Goal: Information Seeking & Learning: Learn about a topic

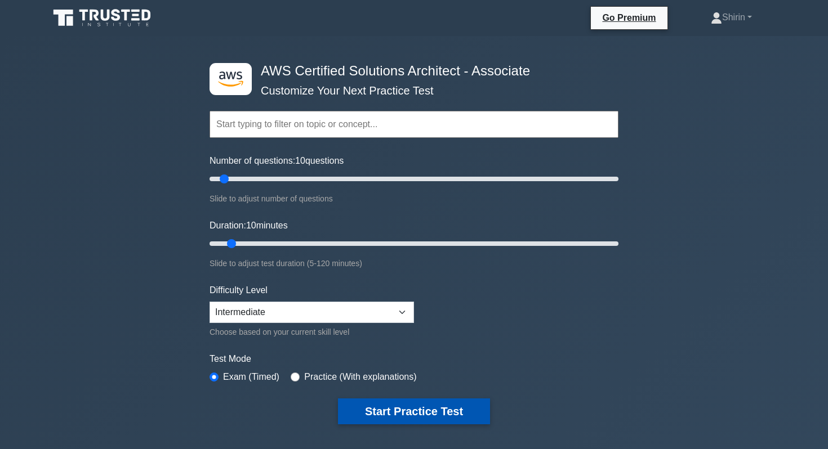
click at [386, 412] on button "Start Practice Test" at bounding box center [414, 412] width 152 height 26
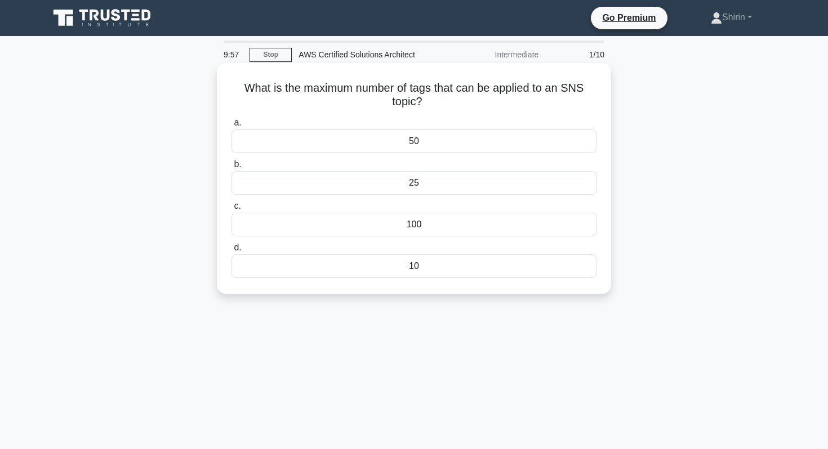
click at [316, 139] on div "50" at bounding box center [413, 142] width 365 height 24
click at [231, 127] on input "a. 50" at bounding box center [231, 122] width 0 height 7
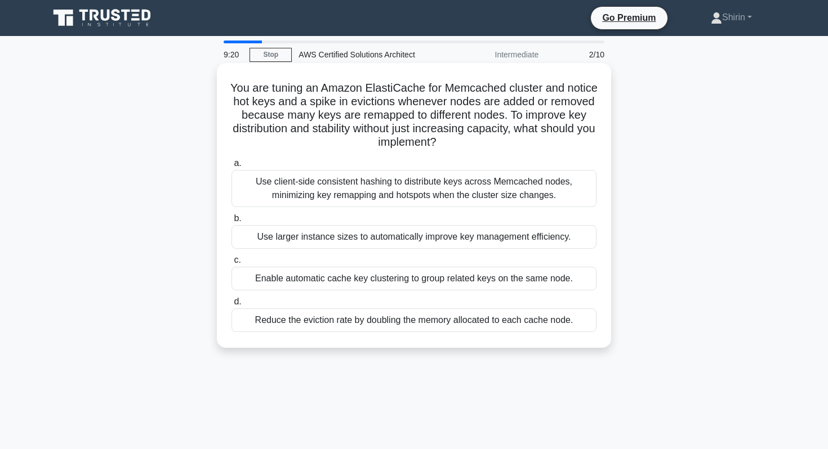
click at [271, 190] on div "Use client-side consistent hashing to distribute keys across Memcached nodes, m…" at bounding box center [413, 188] width 365 height 37
click at [231, 167] on input "a. Use client-side consistent hashing to distribute keys across Memcached nodes…" at bounding box center [231, 163] width 0 height 7
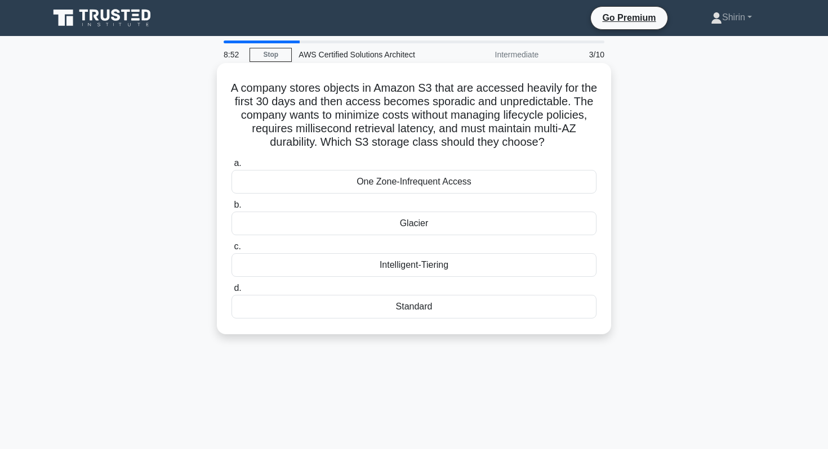
click at [264, 267] on div "Intelligent-Tiering" at bounding box center [413, 265] width 365 height 24
click at [231, 251] on input "c. Intelligent-Tiering" at bounding box center [231, 246] width 0 height 7
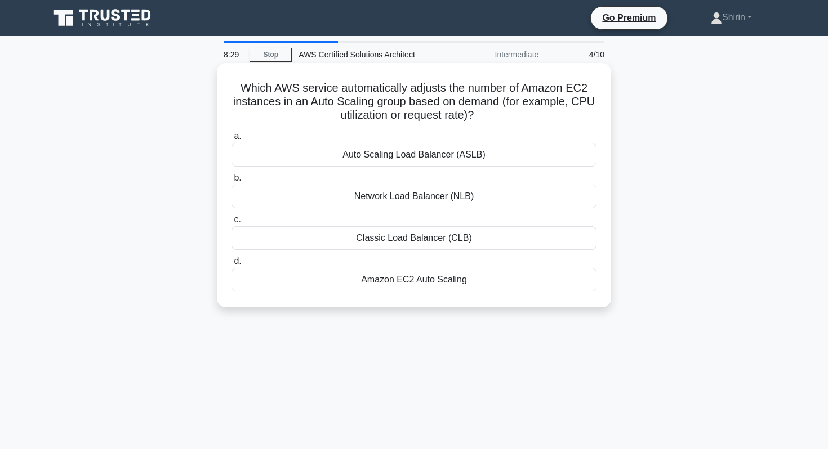
click at [279, 284] on div "Amazon EC2 Auto Scaling" at bounding box center [413, 280] width 365 height 24
click at [231, 265] on input "d. Amazon EC2 Auto Scaling" at bounding box center [231, 261] width 0 height 7
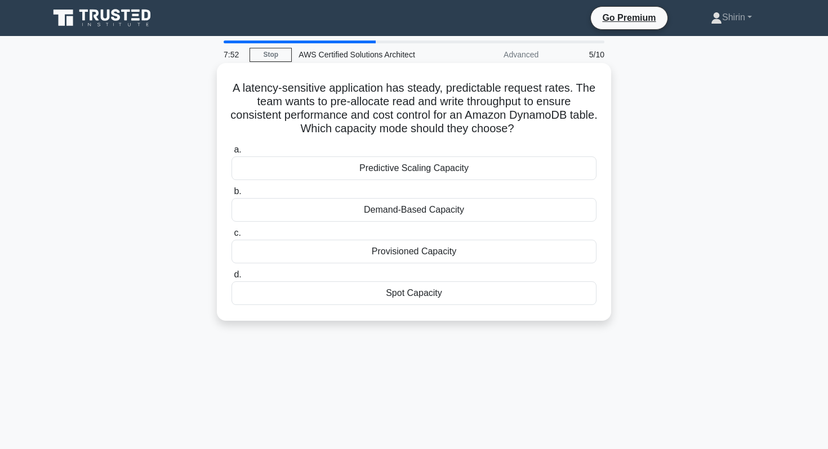
click at [308, 255] on div "Provisioned Capacity" at bounding box center [413, 252] width 365 height 24
click at [231, 237] on input "c. Provisioned Capacity" at bounding box center [231, 233] width 0 height 7
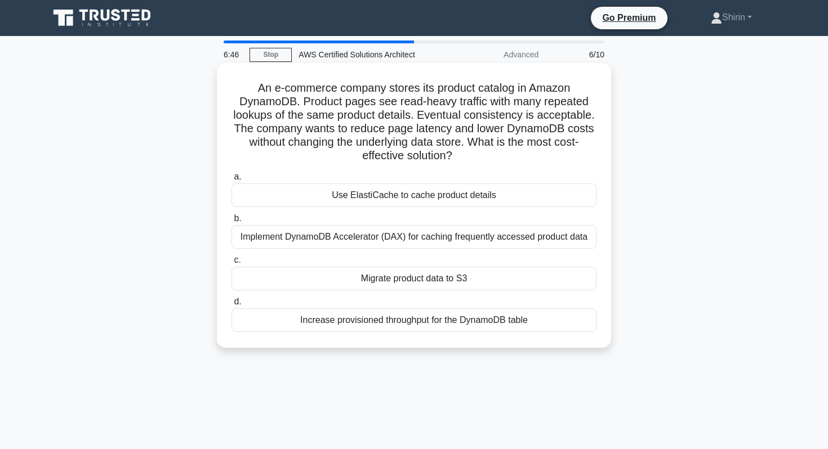
click at [298, 194] on div "Use ElastiCache to cache product details" at bounding box center [413, 196] width 365 height 24
click at [231, 181] on input "a. Use ElastiCache to cache product details" at bounding box center [231, 176] width 0 height 7
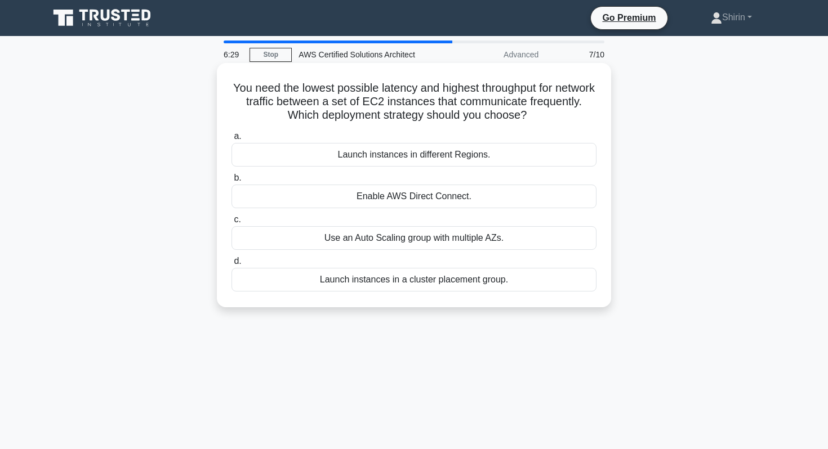
click at [293, 279] on div "Launch instances in a cluster placement group." at bounding box center [413, 280] width 365 height 24
click at [231, 265] on input "d. Launch instances in a cluster placement group." at bounding box center [231, 261] width 0 height 7
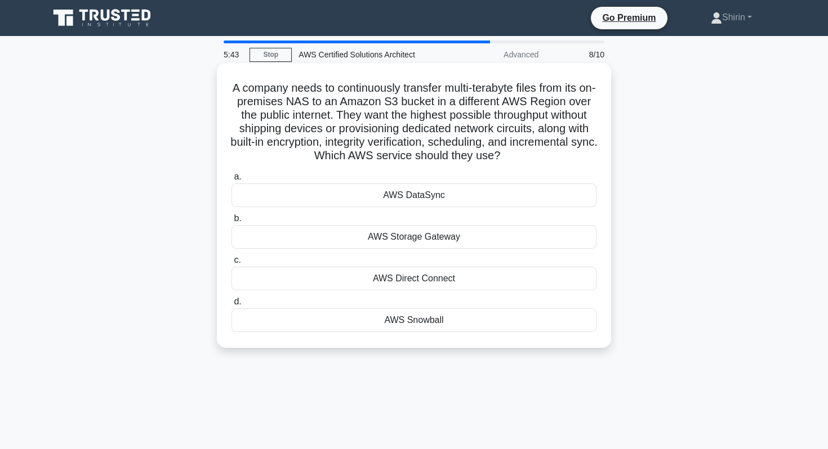
click at [271, 244] on div "AWS Storage Gateway" at bounding box center [413, 237] width 365 height 24
click at [231, 222] on input "b. AWS Storage Gateway" at bounding box center [231, 218] width 0 height 7
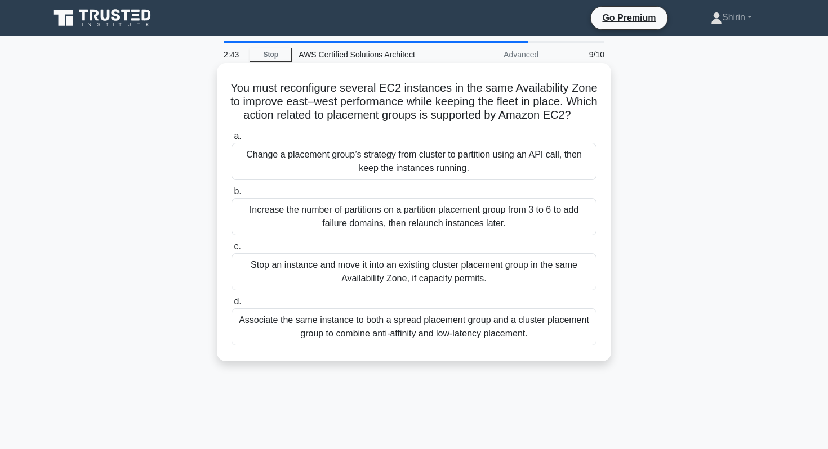
click at [262, 290] on div "Stop an instance and move it into an existing cluster placement group in the sa…" at bounding box center [413, 271] width 365 height 37
click at [231, 251] on input "c. Stop an instance and move it into an existing cluster placement group in the…" at bounding box center [231, 246] width 0 height 7
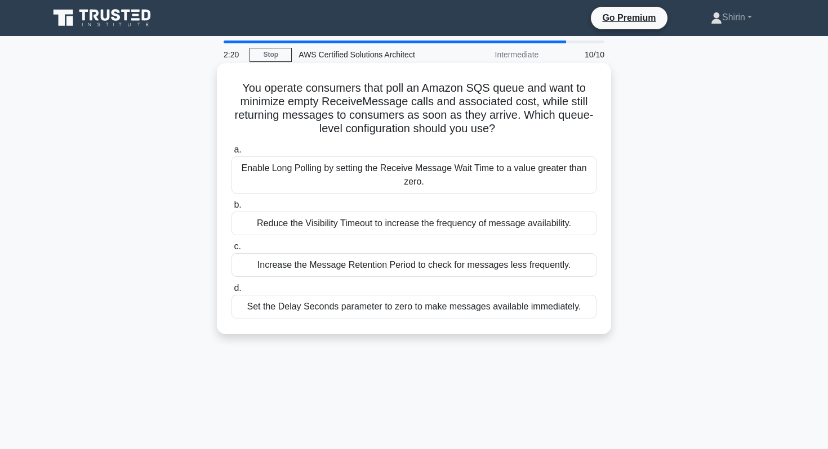
click at [254, 181] on div "Enable Long Polling by setting the Receive Message Wait Time to a value greater…" at bounding box center [413, 175] width 365 height 37
click at [231, 154] on input "a. Enable Long Polling by setting the Receive Message Wait Time to a value grea…" at bounding box center [231, 149] width 0 height 7
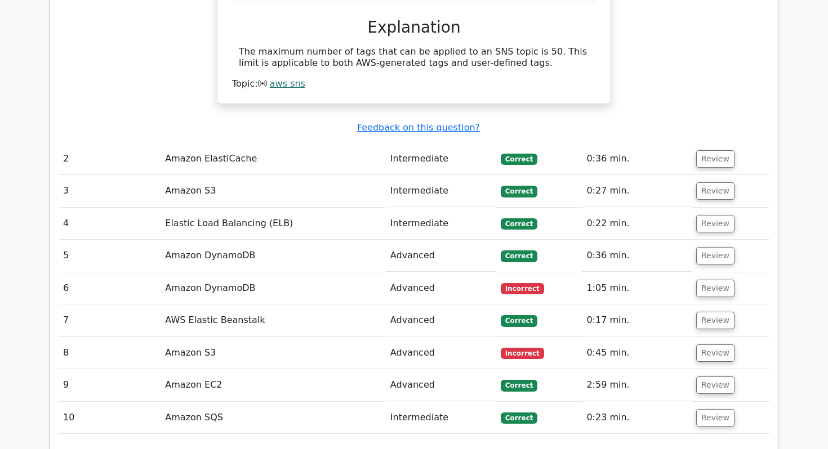
scroll to position [1264, 0]
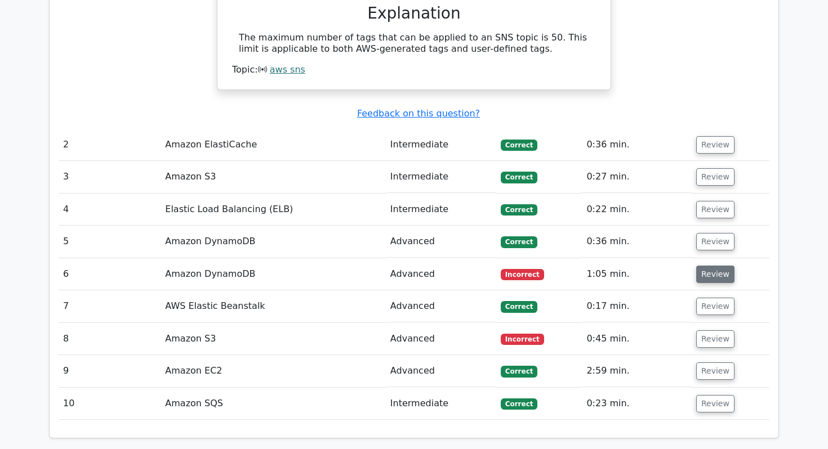
click at [725, 266] on button "Review" at bounding box center [715, 274] width 38 height 17
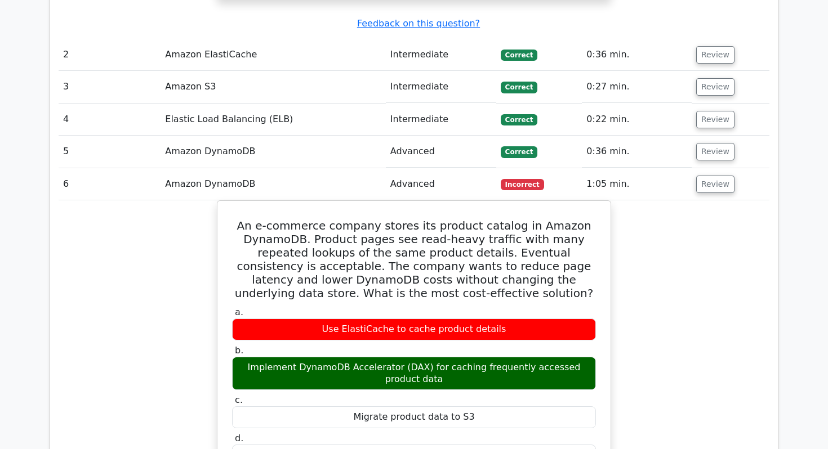
scroll to position [1500, 0]
